Goal: Participate in discussion: Engage in conversation with other users on a specific topic

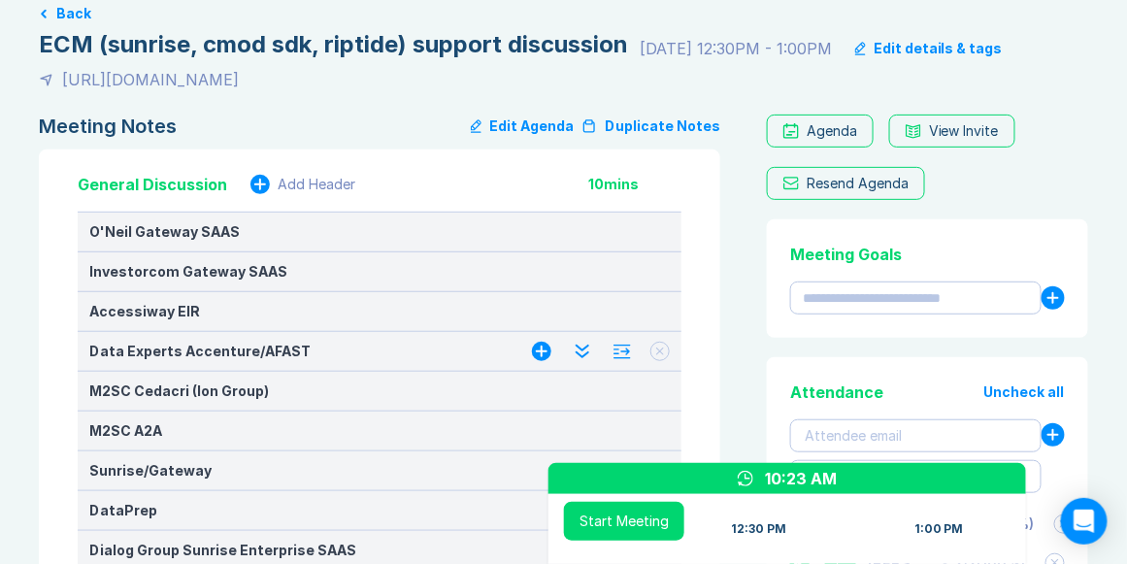
scroll to position [166, 0]
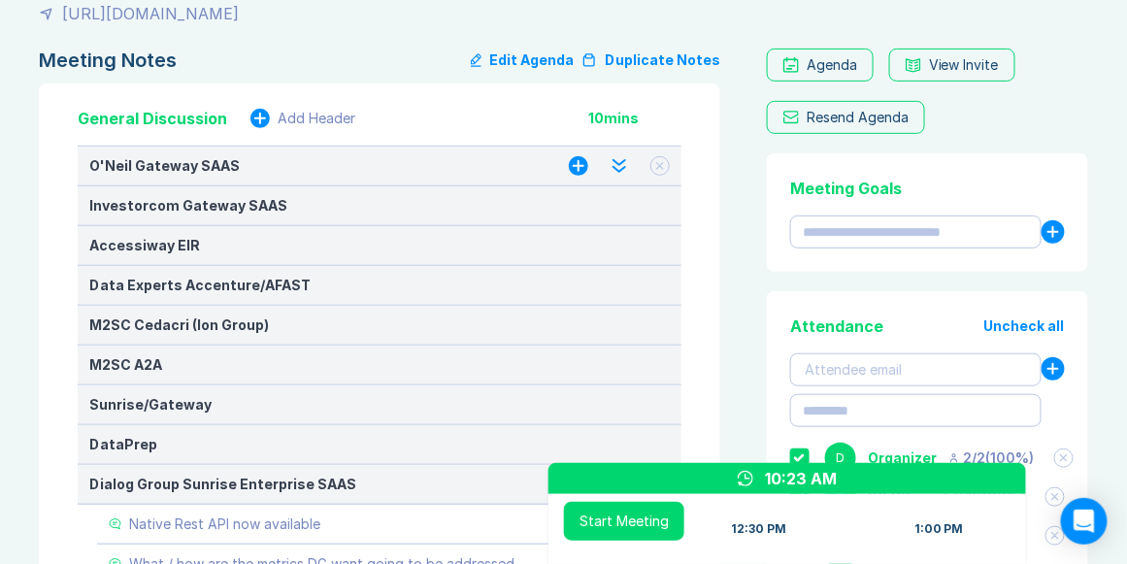
click at [662, 169] on icon at bounding box center [660, 166] width 8 height 8
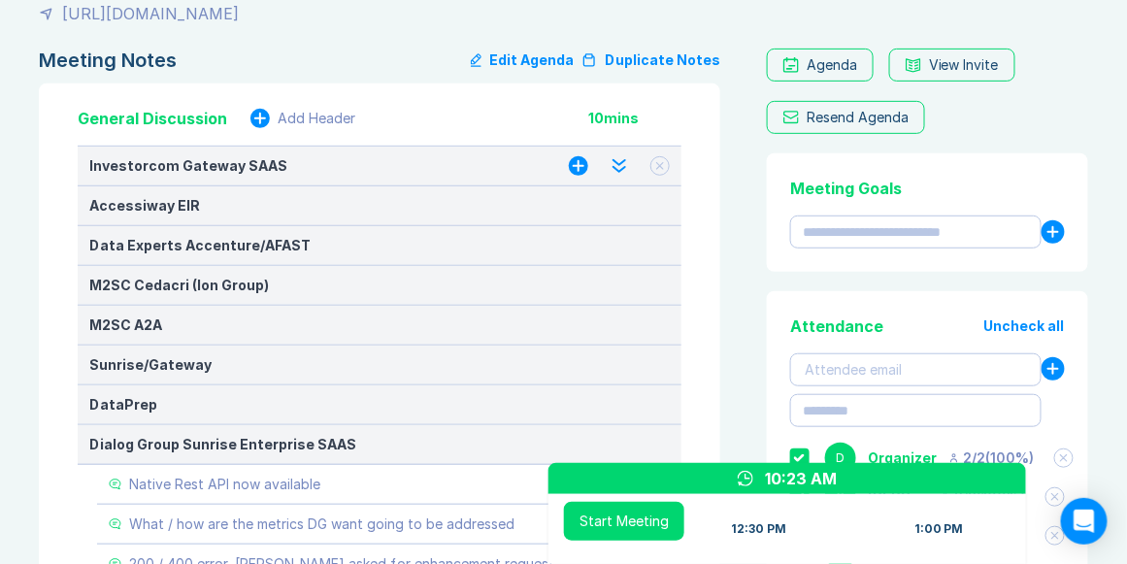
click at [662, 169] on icon at bounding box center [660, 166] width 8 height 8
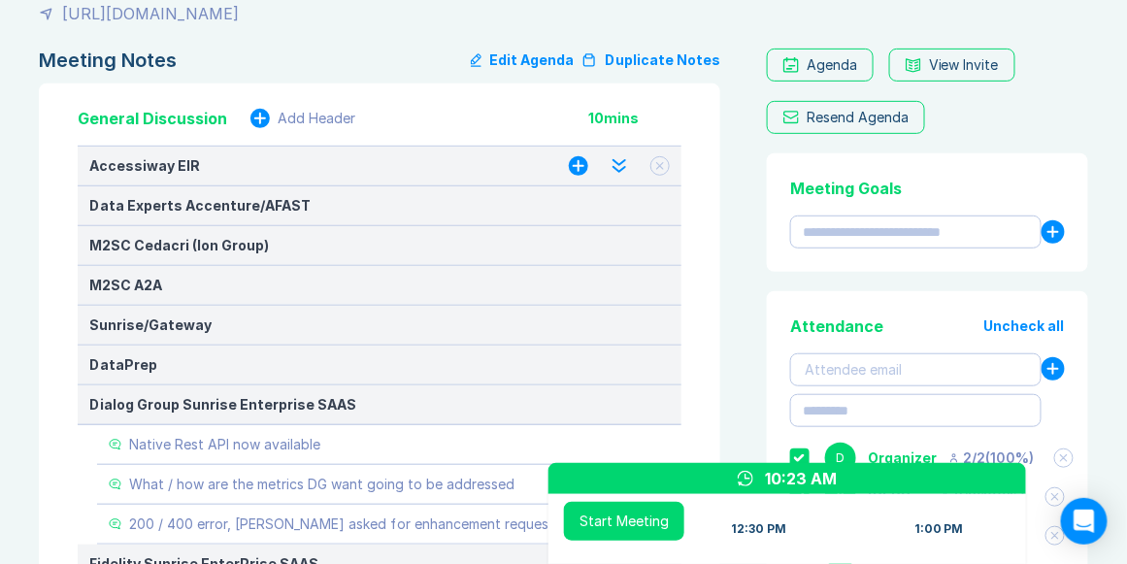
click at [662, 169] on icon at bounding box center [660, 166] width 8 height 8
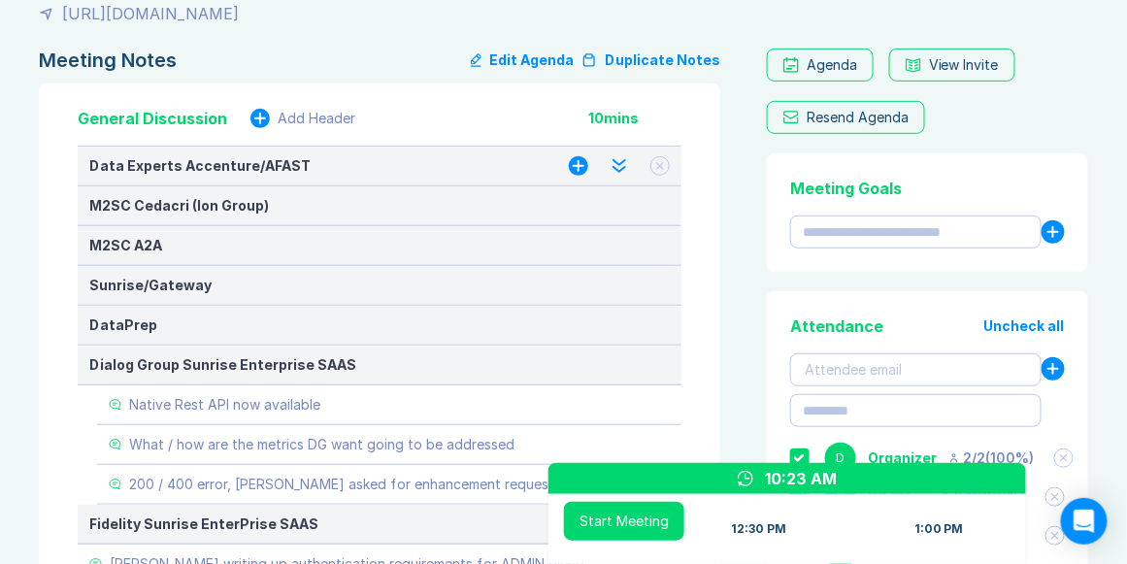
click at [662, 169] on icon at bounding box center [660, 166] width 8 height 8
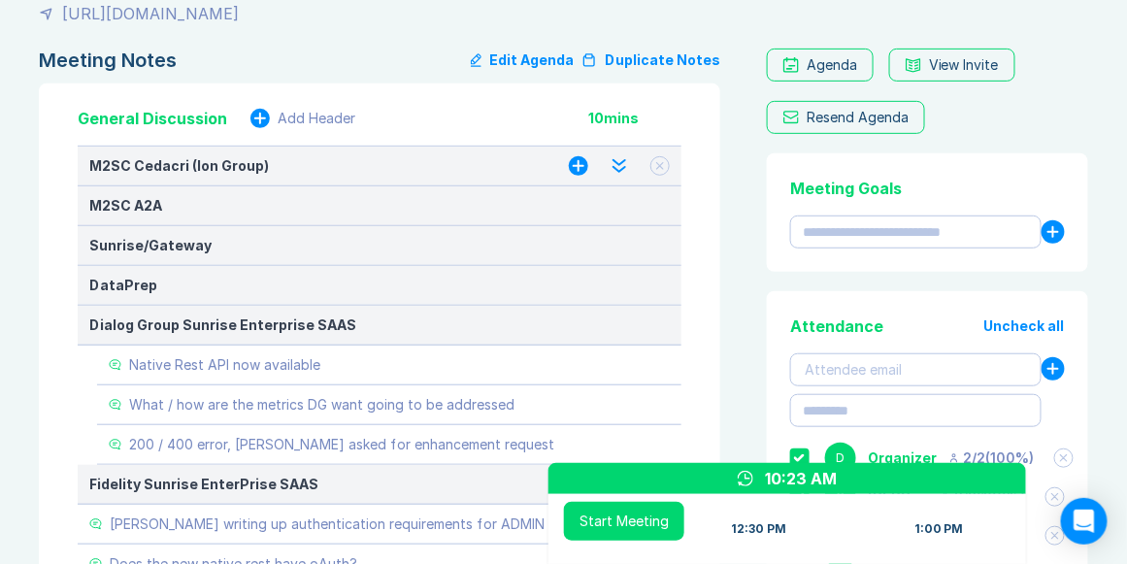
click at [662, 169] on icon at bounding box center [660, 166] width 8 height 8
click at [662, 169] on icon at bounding box center [660, 165] width 33 height 33
click at [662, 169] on icon at bounding box center [659, 165] width 27 height 27
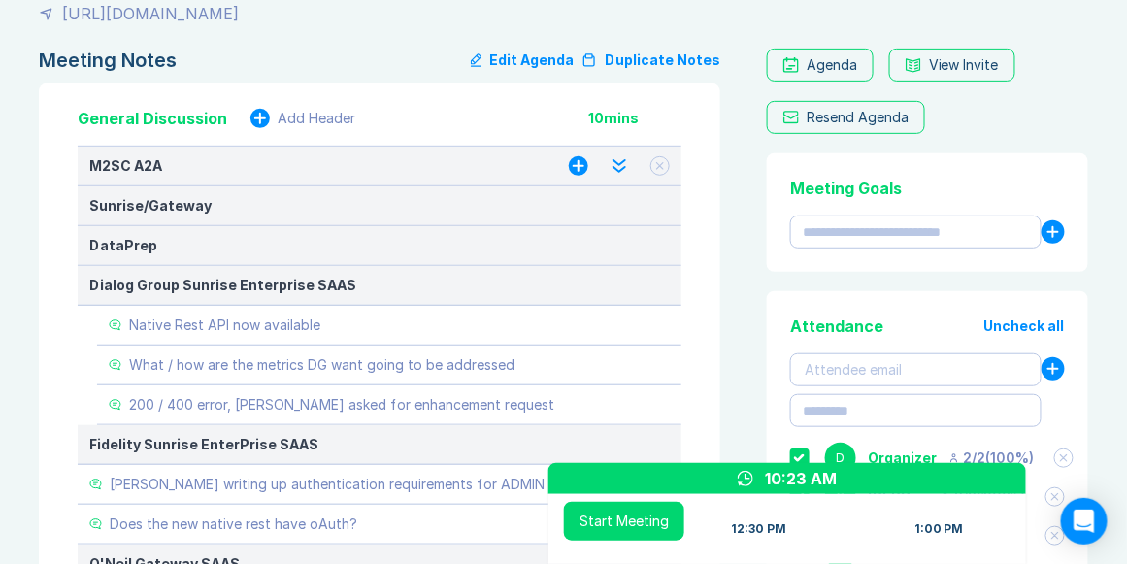
click at [662, 169] on icon at bounding box center [660, 166] width 8 height 8
click at [662, 169] on icon at bounding box center [659, 165] width 23 height 23
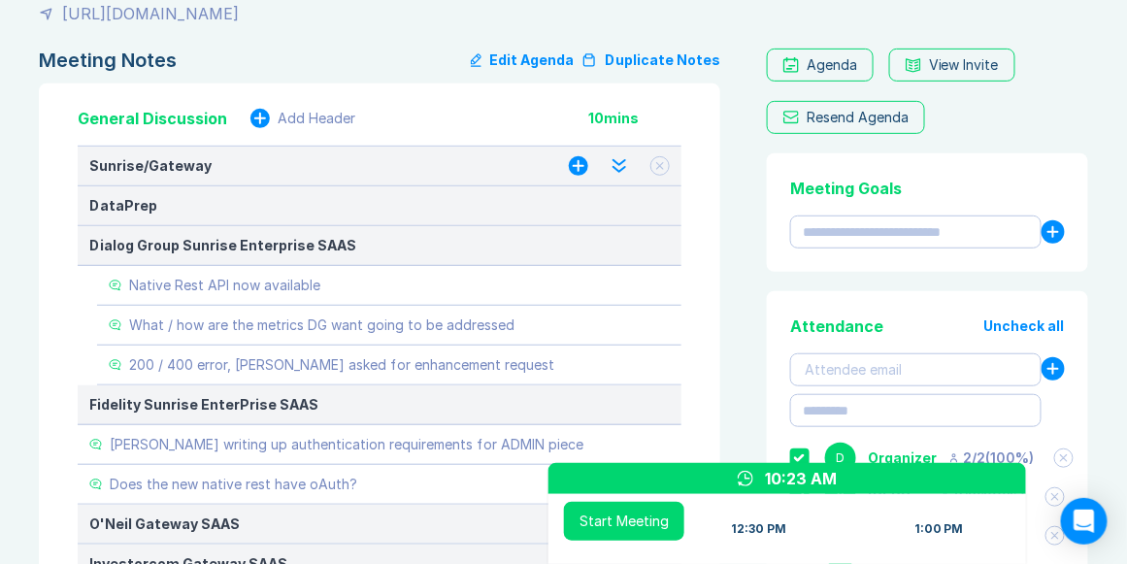
click at [660, 169] on icon at bounding box center [660, 166] width 8 height 8
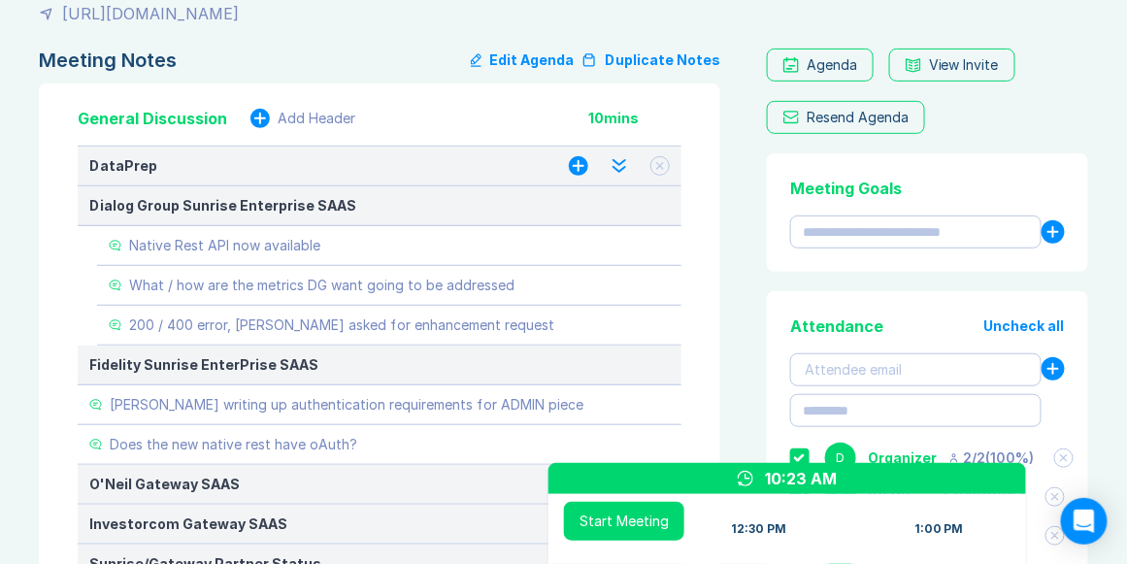
click at [661, 168] on icon at bounding box center [660, 166] width 8 height 8
